Goal: Information Seeking & Learning: Find specific fact

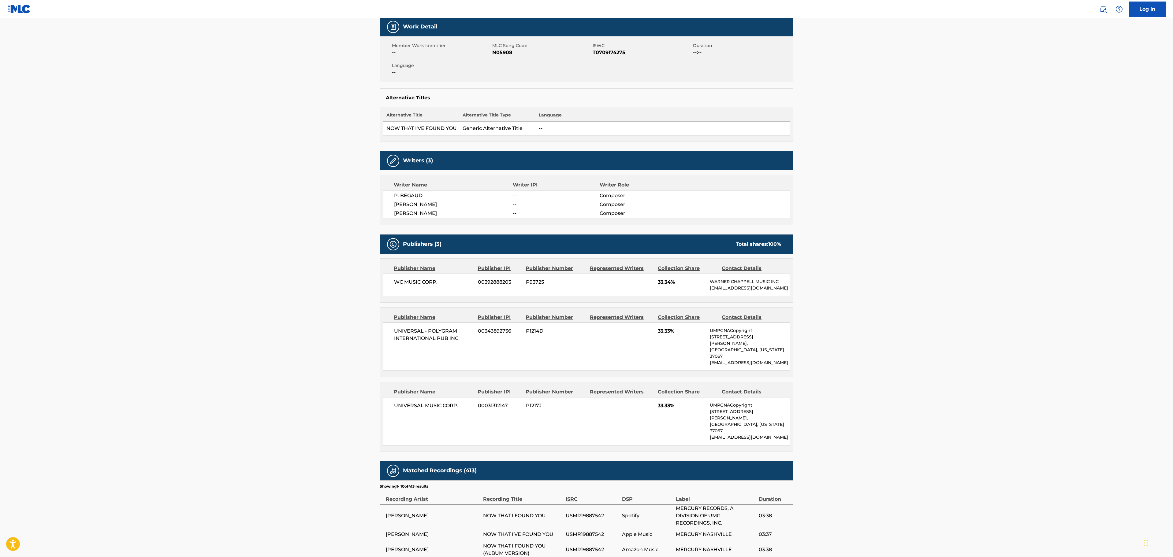
scroll to position [31, 0]
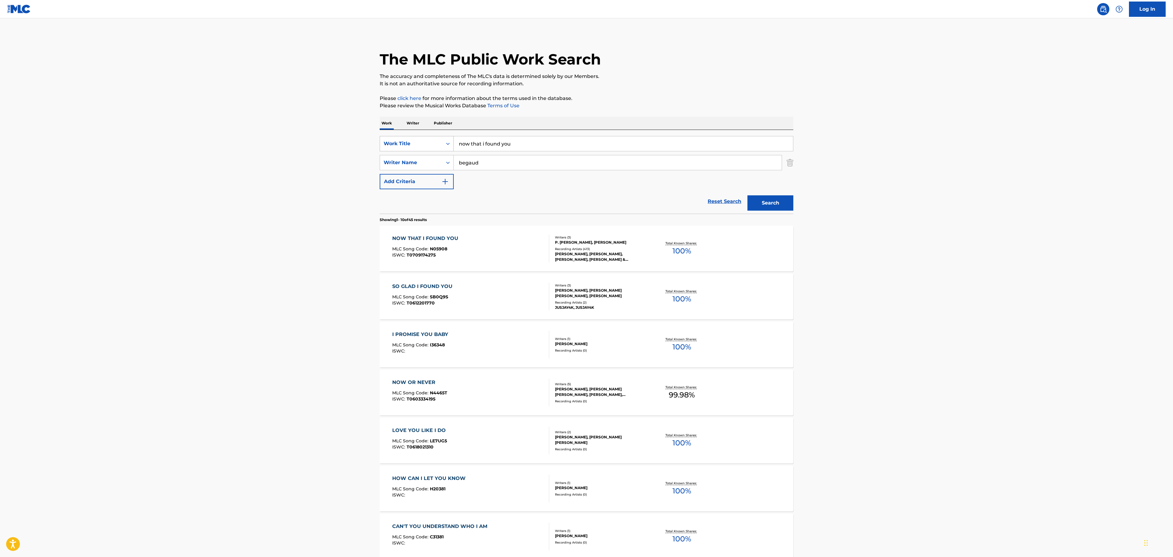
drag, startPoint x: 529, startPoint y: 147, endPoint x: 443, endPoint y: 144, distance: 86.3
click at [443, 144] on div "SearchWithCriteriad14b1ae7-c1a8-46b4-a247-4ede147b3200 Work Title now that i fo…" at bounding box center [587, 143] width 414 height 15
type input "dare to dream"
click at [491, 158] on strong "dream" at bounding box center [486, 157] width 17 height 6
drag, startPoint x: 491, startPoint y: 165, endPoint x: 451, endPoint y: 163, distance: 40.4
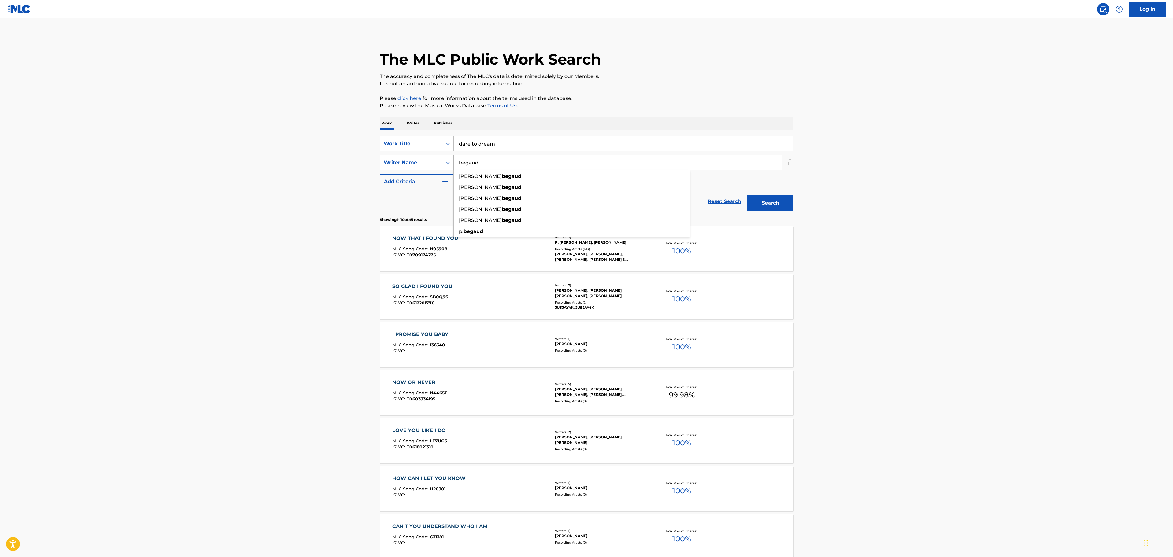
click at [451, 163] on div "SearchWithCriteria68be3732-9bce-4d5c-aa1d-1ed76428e2f3 Writer Name [PERSON_NAME…" at bounding box center [587, 162] width 414 height 15
type input "[PERSON_NAME]"
click at [747, 195] on button "Search" at bounding box center [770, 202] width 46 height 15
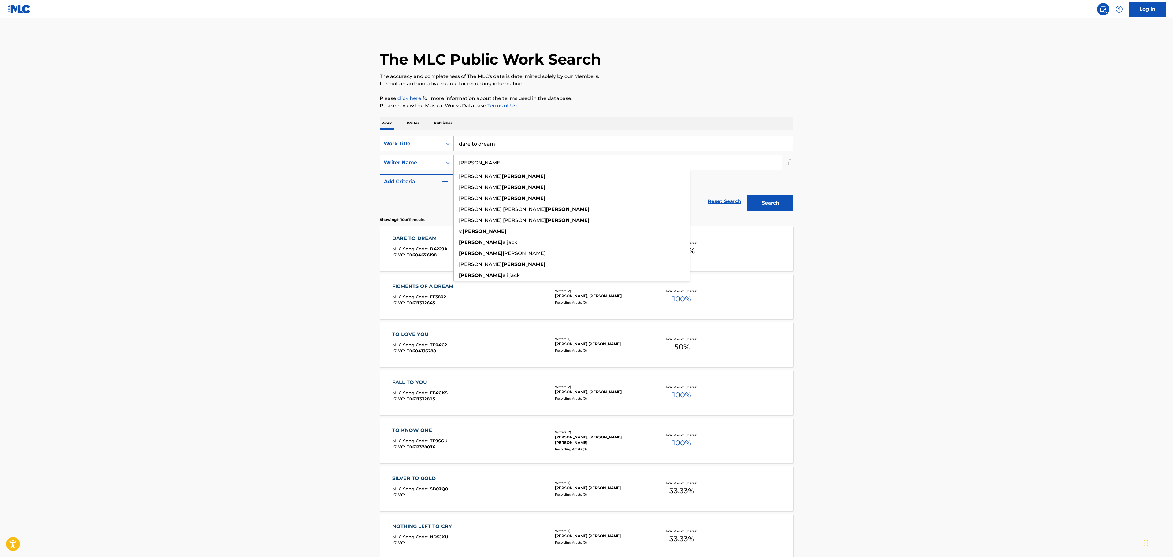
click at [775, 254] on div "DARE TO DREAM MLC Song Code : D4229A ISWC : T0604676198 Writers ( 3 ) [PERSON_N…" at bounding box center [587, 249] width 414 height 46
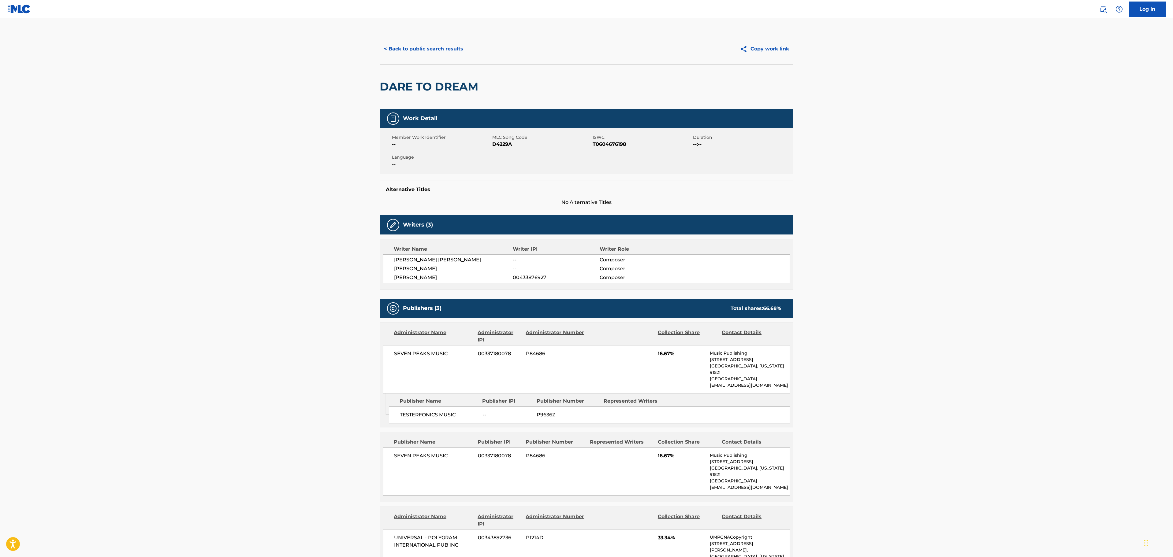
scroll to position [61, 0]
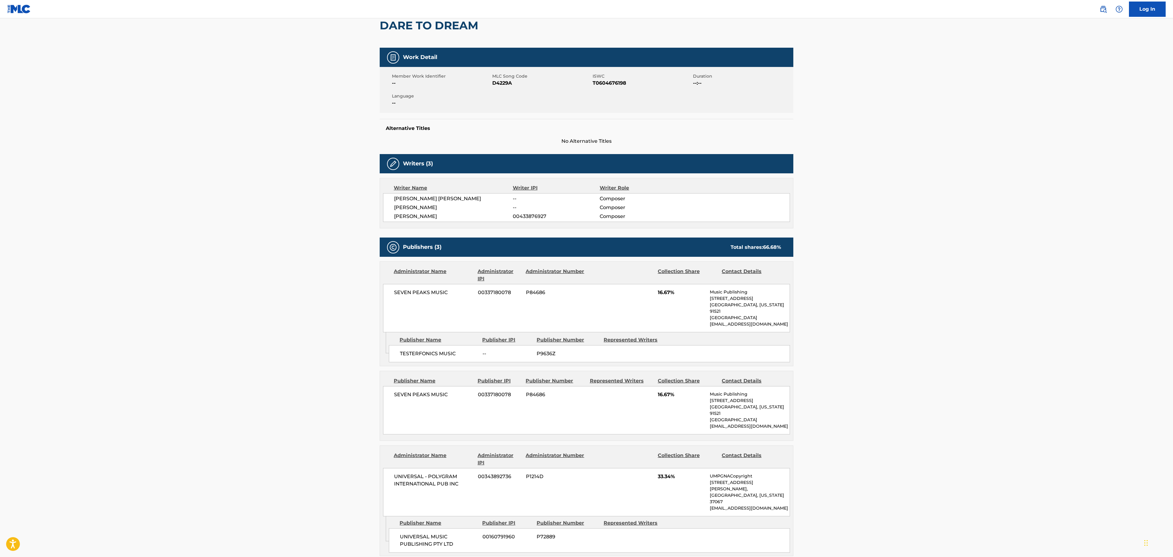
click at [218, 198] on main "< Back to public search results Copy work link DARE TO DREAM Work Detail Member…" at bounding box center [586, 375] width 1173 height 837
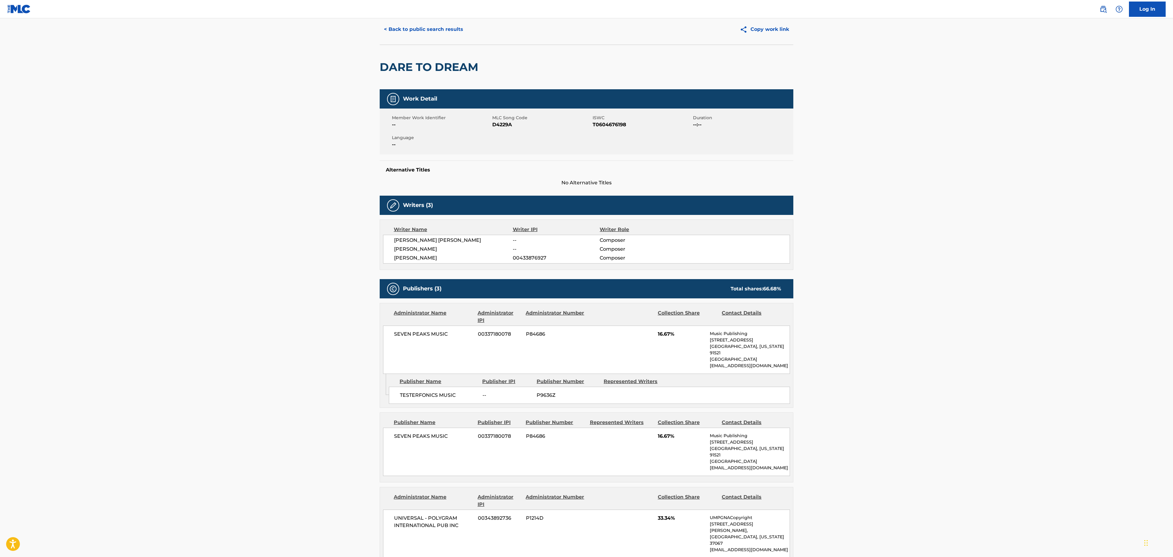
scroll to position [0, 0]
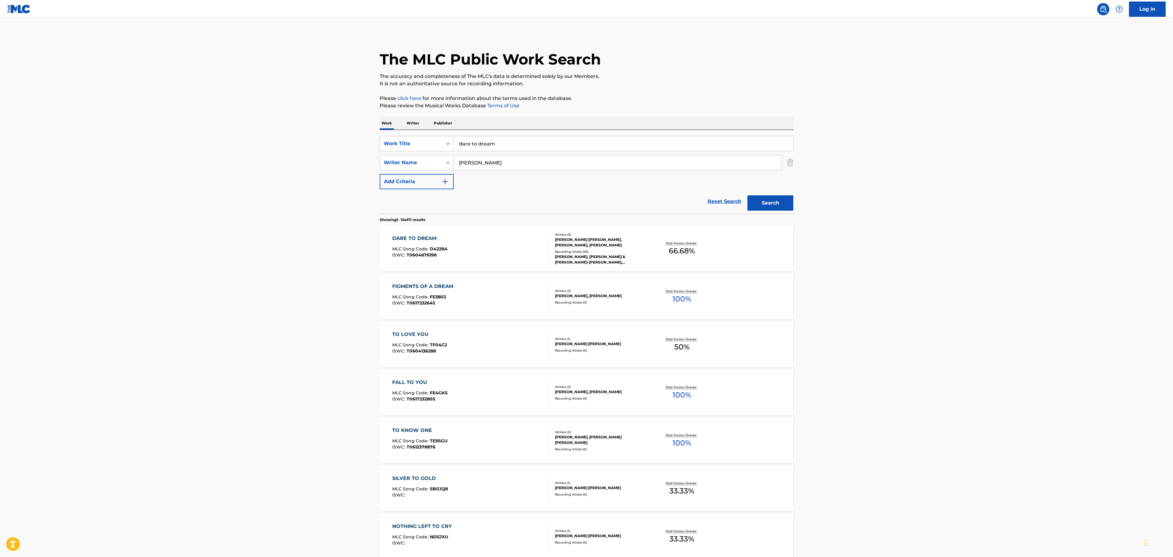
drag, startPoint x: 503, startPoint y: 147, endPoint x: 438, endPoint y: 135, distance: 66.6
click at [438, 135] on div "SearchWithCriteriad14b1ae7-c1a8-46b4-a247-4ede147b3200 Work Title dare to dream…" at bounding box center [587, 172] width 414 height 84
type input "way love's supposed to be"
click at [747, 195] on button "Search" at bounding box center [770, 202] width 46 height 15
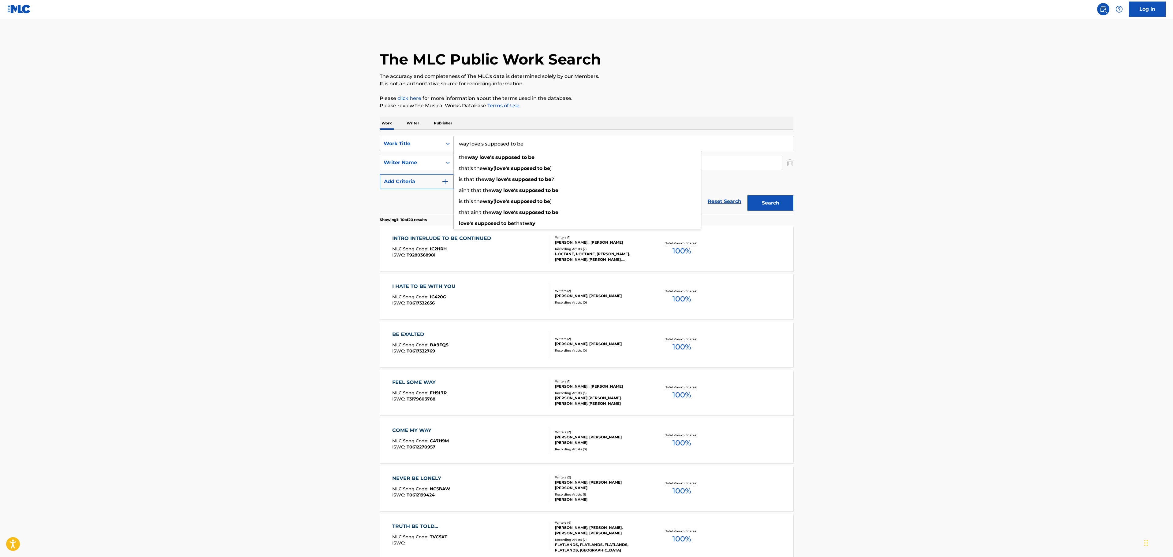
click at [855, 305] on main "The MLC Public Work Search The accuracy and completeness of The MLC's data is d…" at bounding box center [586, 378] width 1173 height 720
click at [447, 145] on icon "Search Form" at bounding box center [448, 144] width 6 height 6
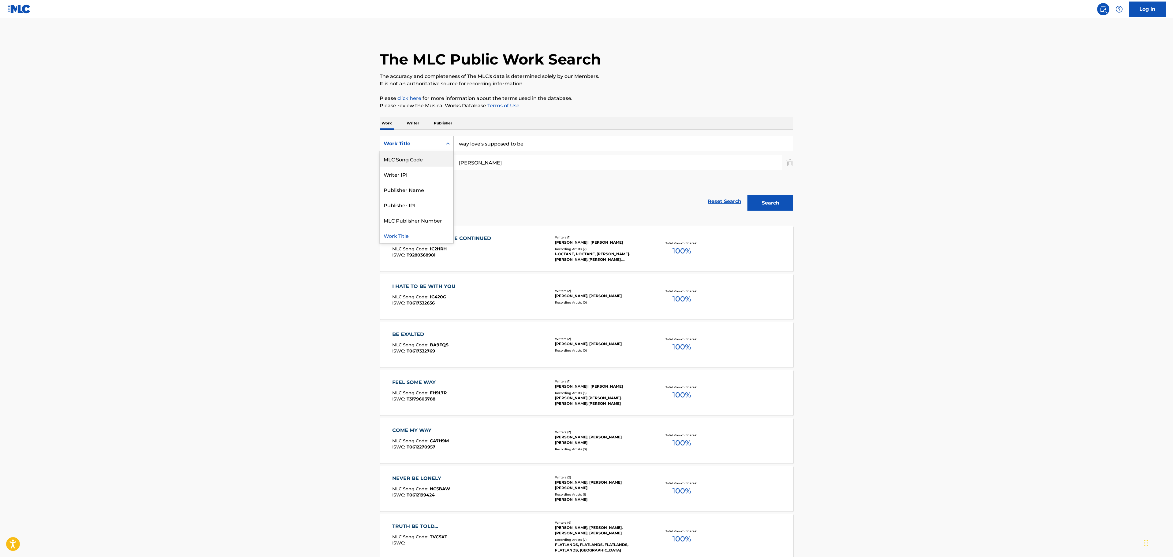
click at [421, 155] on div "MLC Song Code" at bounding box center [416, 158] width 73 height 15
click at [485, 143] on input "Search Form" at bounding box center [623, 143] width 339 height 15
click at [747, 195] on button "Search" at bounding box center [770, 202] width 46 height 15
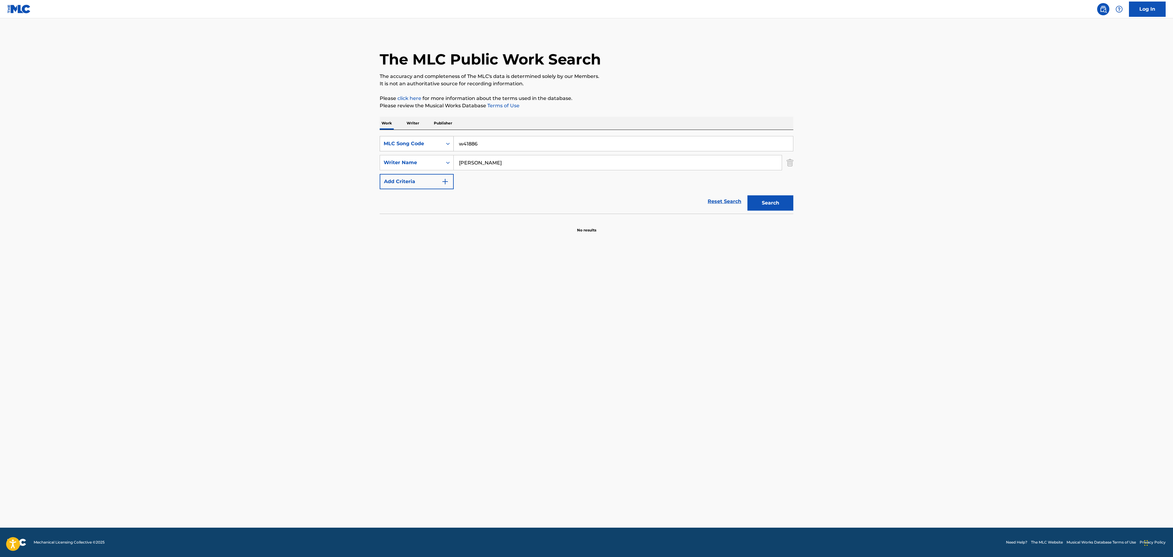
drag, startPoint x: 486, startPoint y: 146, endPoint x: 431, endPoint y: 140, distance: 55.9
click at [431, 140] on div "SearchWithCriteria86eec39c-e5d1-489d-a01d-fcd3a86f2df6 MLC Song Code w41886" at bounding box center [587, 143] width 414 height 15
click at [747, 195] on button "Search" at bounding box center [770, 202] width 46 height 15
type input "W"
type input "MLC W41886"
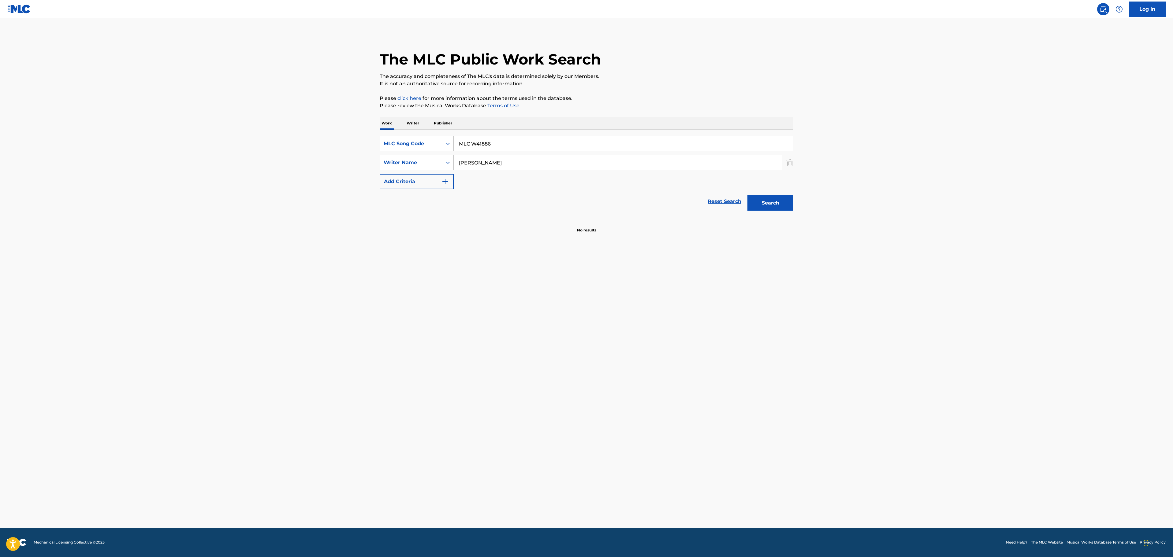
click at [747, 195] on button "Search" at bounding box center [770, 202] width 46 height 15
drag, startPoint x: 485, startPoint y: 165, endPoint x: 447, endPoint y: 163, distance: 38.6
click at [447, 163] on div "SearchWithCriteria68be3732-9bce-4d5c-aa1d-1ed76428e2f3 Writer Name [PERSON_NAME]" at bounding box center [587, 162] width 414 height 15
click at [747, 195] on button "Search" at bounding box center [770, 202] width 46 height 15
click at [519, 144] on input "MLC W41886" at bounding box center [623, 143] width 339 height 15
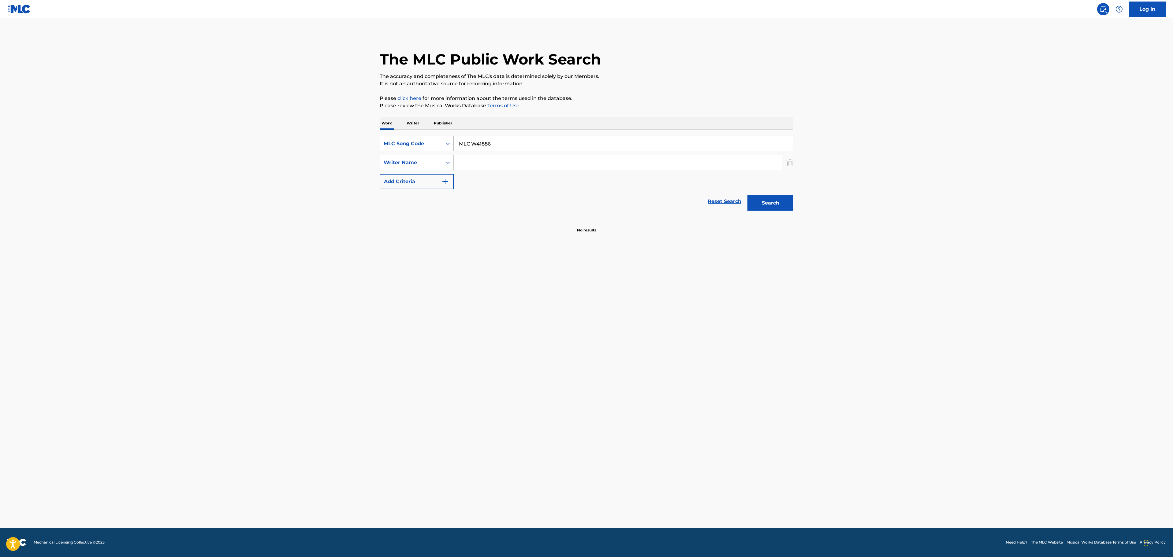
drag, startPoint x: 473, startPoint y: 144, endPoint x: 430, endPoint y: 140, distance: 43.0
click at [430, 140] on div "SearchWithCriteria86eec39c-e5d1-489d-a01d-fcd3a86f2df6 MLC Song Code MLC W41886" at bounding box center [587, 143] width 414 height 15
type input "W41886"
click at [747, 195] on button "Search" at bounding box center [770, 202] width 46 height 15
click at [493, 250] on div "THE WAY LOVE'S SUPPOSED TO BE MLC Song Code : W41886 ISWC : T0606237904" at bounding box center [470, 249] width 157 height 28
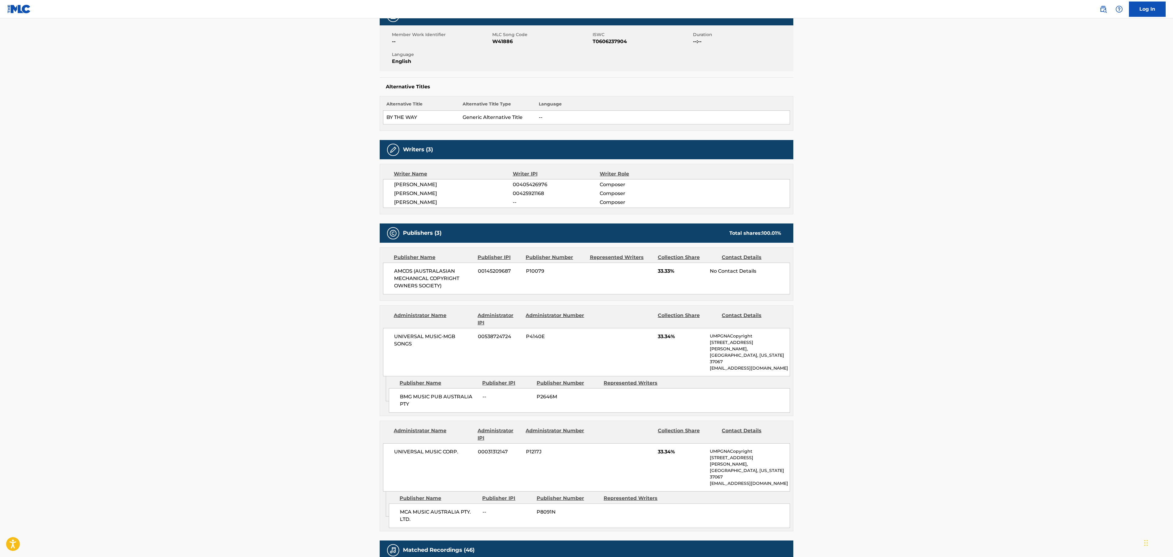
scroll to position [122, 0]
